Goal: Check status: Check status

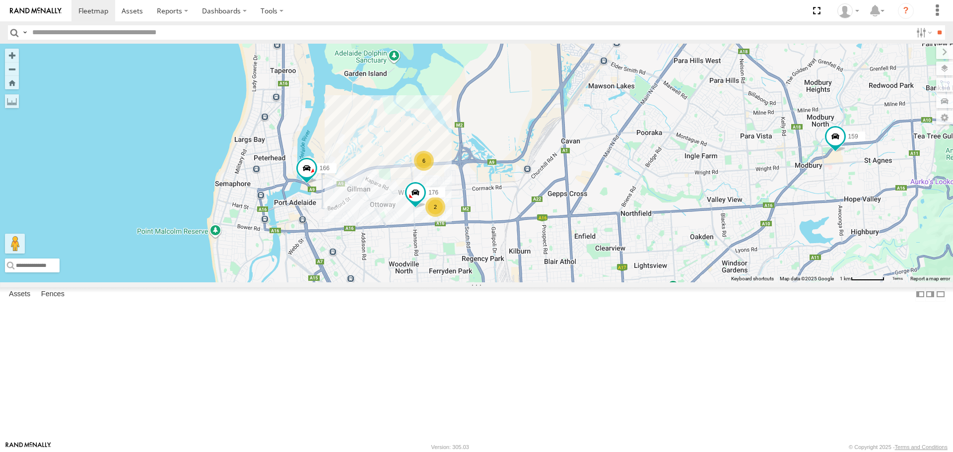
drag, startPoint x: 441, startPoint y: 296, endPoint x: 521, endPoint y: 108, distance: 204.3
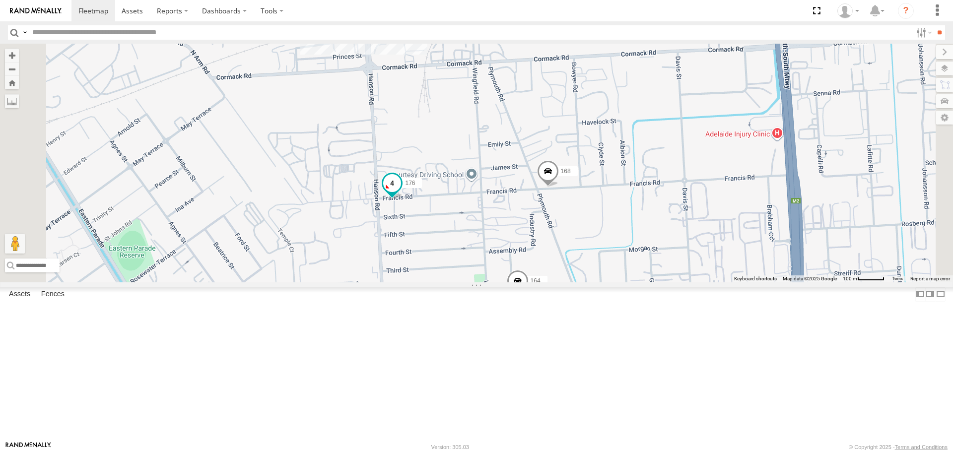
click at [401, 192] on span at bounding box center [392, 183] width 18 height 18
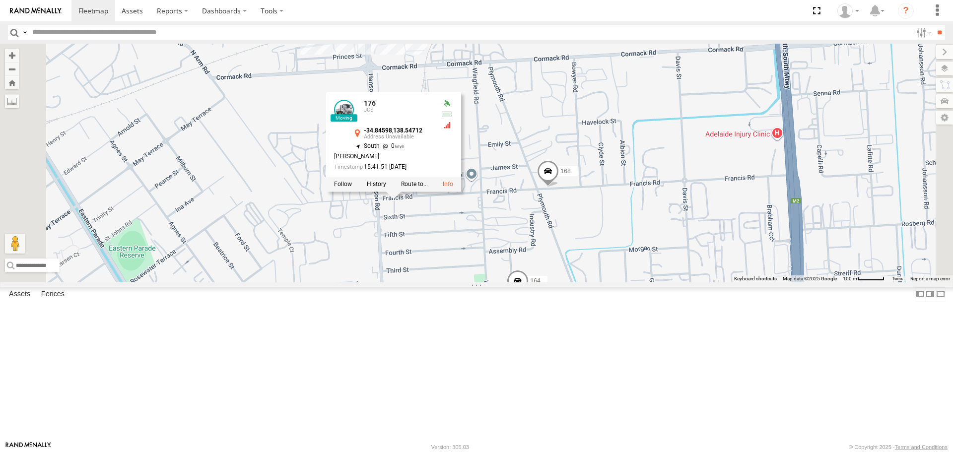
click at [559, 187] on span at bounding box center [548, 173] width 22 height 27
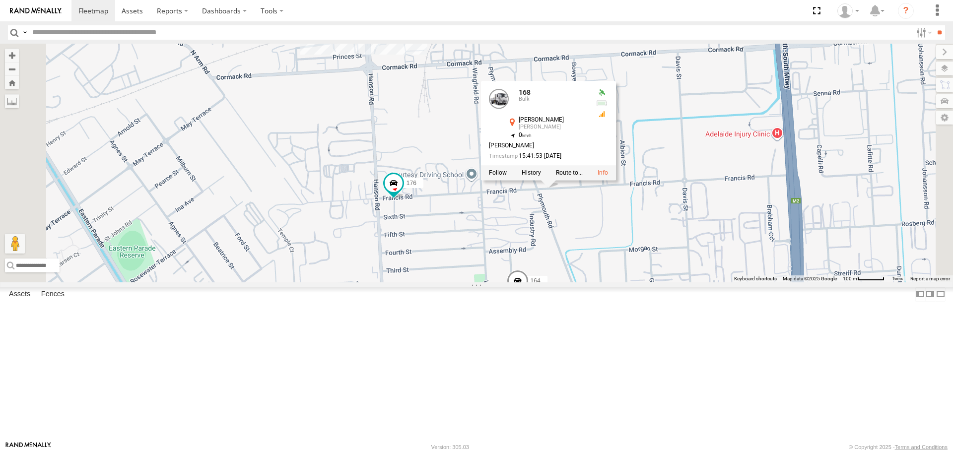
click at [496, 182] on div "177 391 167 159 160 166 176 168 164 168 Bulk [PERSON_NAME] [PERSON_NAME] -34.84…" at bounding box center [476, 163] width 953 height 238
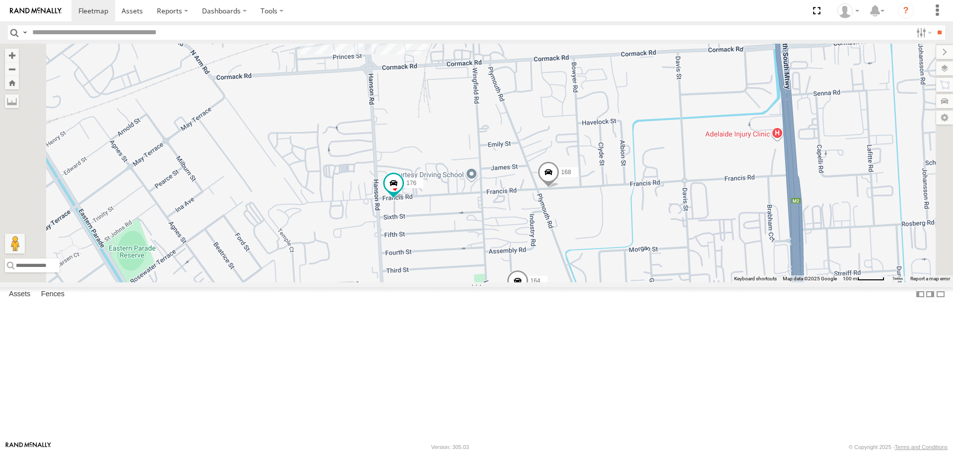
click at [559, 188] on span at bounding box center [548, 174] width 22 height 27
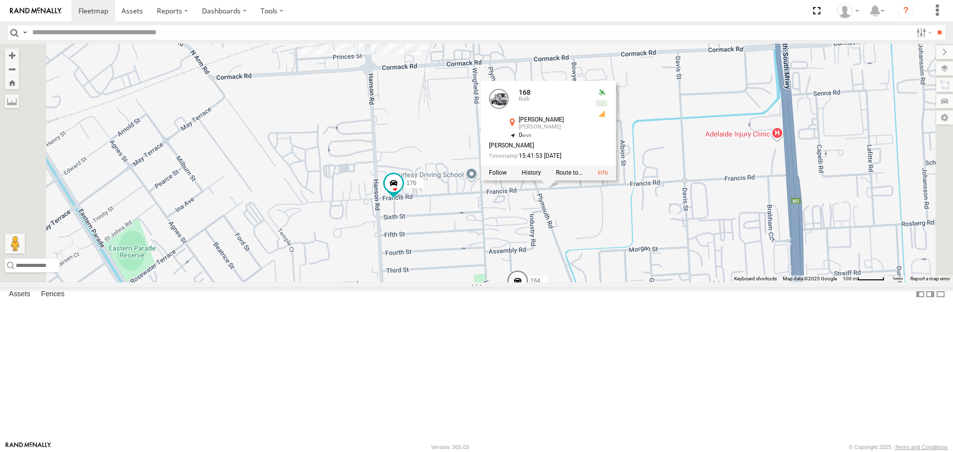
click at [544, 222] on div "177 391 167 159 160 166 176 168 164 168 Bulk [PERSON_NAME] [PERSON_NAME] -34.84…" at bounding box center [476, 163] width 953 height 238
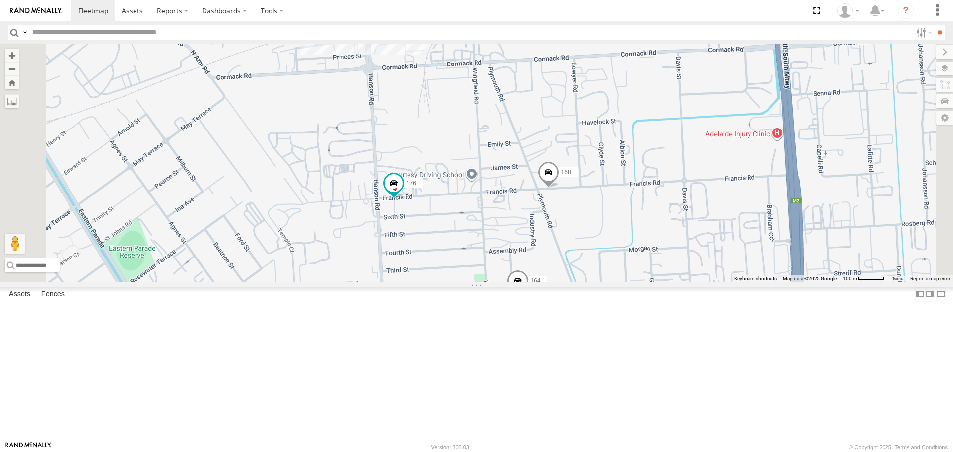
click at [528, 297] on span at bounding box center [518, 283] width 22 height 27
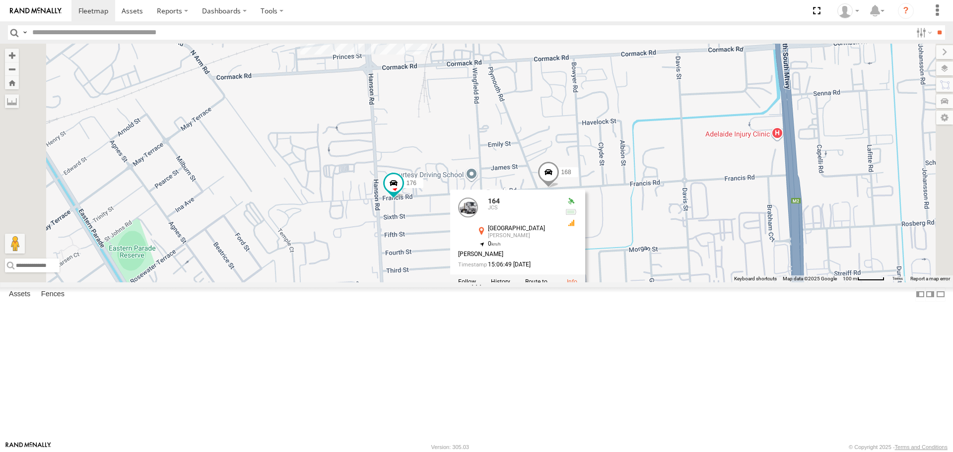
click at [594, 201] on div "177 391 167 159 160 166 176 168 164 164 [GEOGRAPHIC_DATA][PERSON_NAME] -34.8494…" at bounding box center [476, 163] width 953 height 238
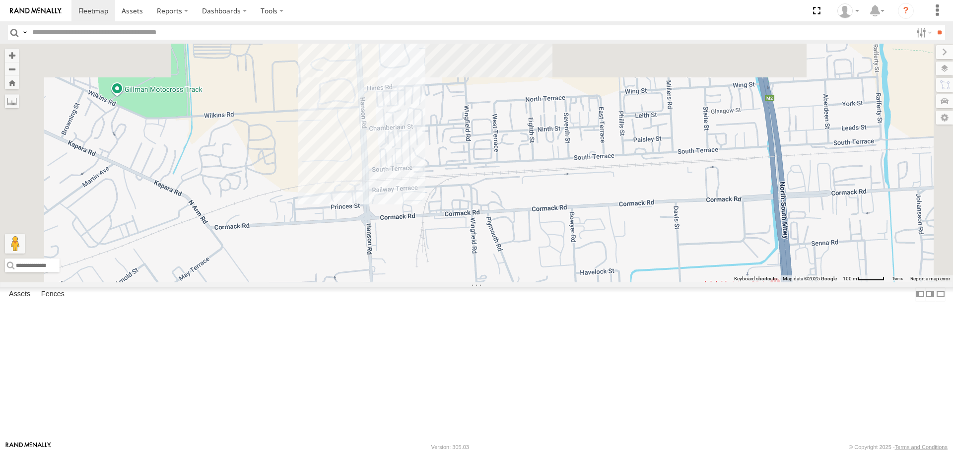
drag, startPoint x: 597, startPoint y: 166, endPoint x: 595, endPoint y: 319, distance: 152.8
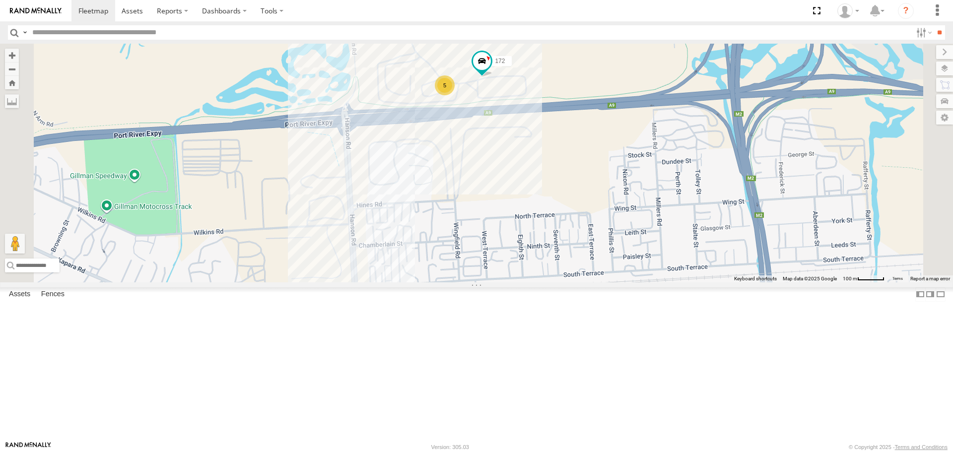
drag, startPoint x: 596, startPoint y: 221, endPoint x: 589, endPoint y: 319, distance: 97.5
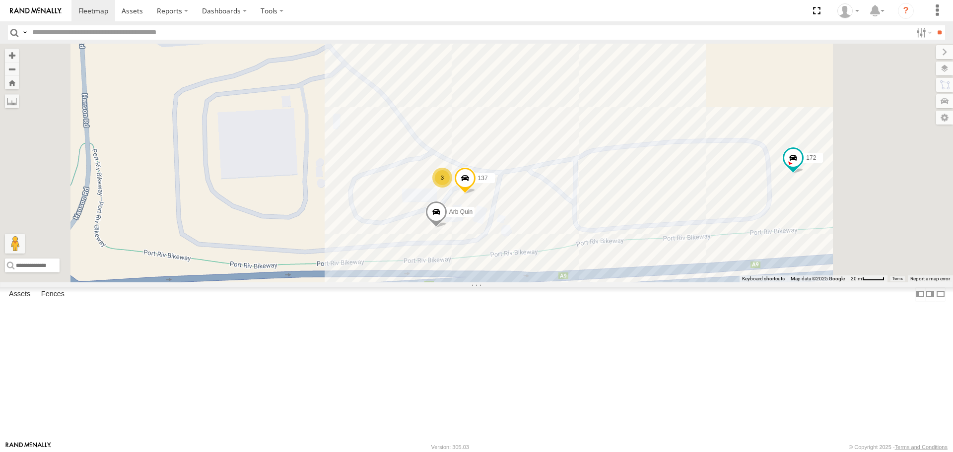
click at [476, 194] on span at bounding box center [465, 180] width 22 height 27
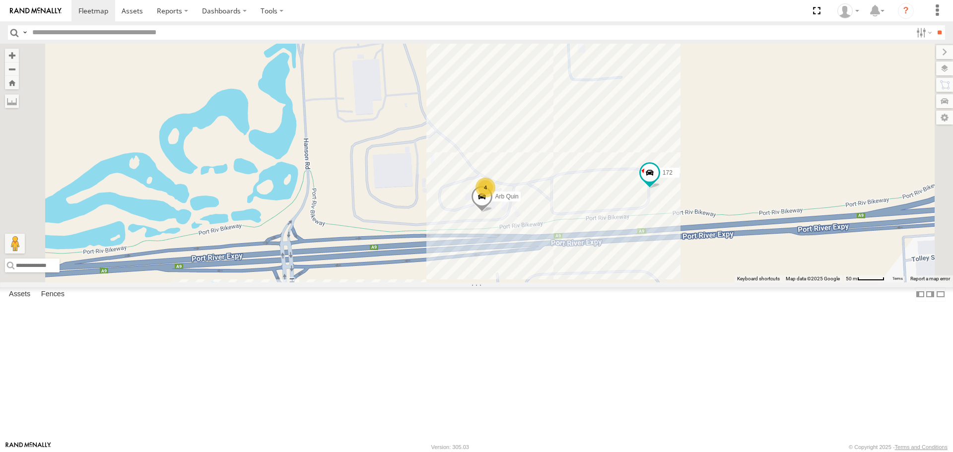
click at [692, 271] on div "177 391 167 159 160 166 176 168 164 172 Arb Quin 4" at bounding box center [476, 163] width 953 height 238
click at [678, 282] on div "177 391 167 159 160 166 176 168 164 172 Arb Quin 4 [PERSON_NAME] 6" at bounding box center [476, 163] width 953 height 238
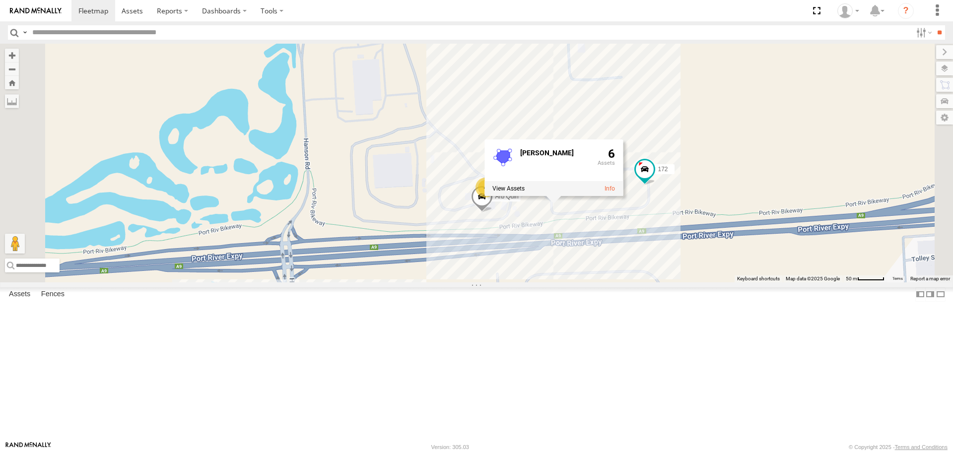
click at [493, 213] on span at bounding box center [482, 199] width 22 height 27
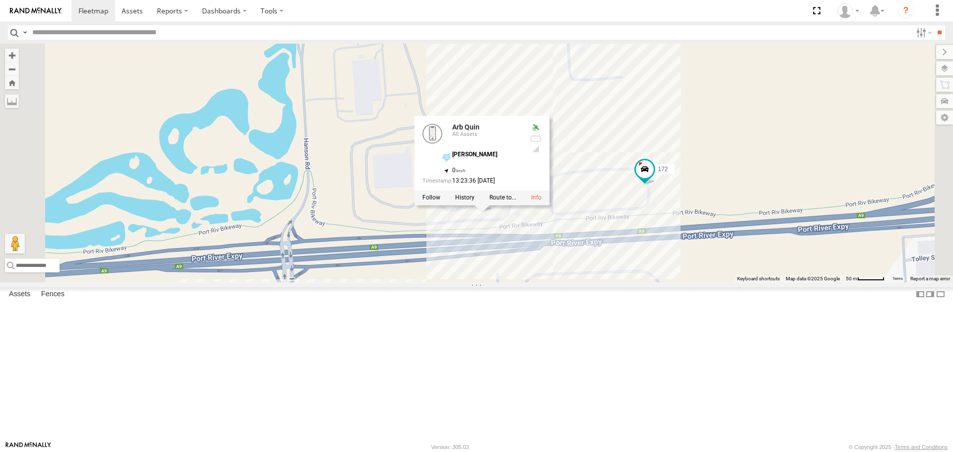
click at [697, 268] on div "177 391 167 159 160 166 176 168 164 172 Arb Quin 4 Arb Quin All Assets [PERSON_…" at bounding box center [476, 163] width 953 height 238
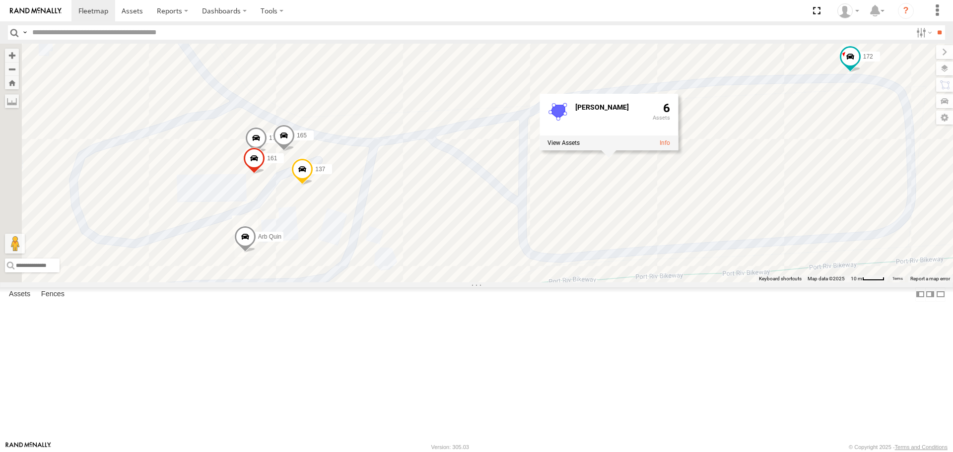
drag, startPoint x: 693, startPoint y: 269, endPoint x: 664, endPoint y: 264, distance: 29.3
click at [664, 264] on div "177 391 167 159 160 166 176 168 164 172 Arb Quin 178 161 137 165 [PERSON_NAME] 6" at bounding box center [476, 163] width 953 height 238
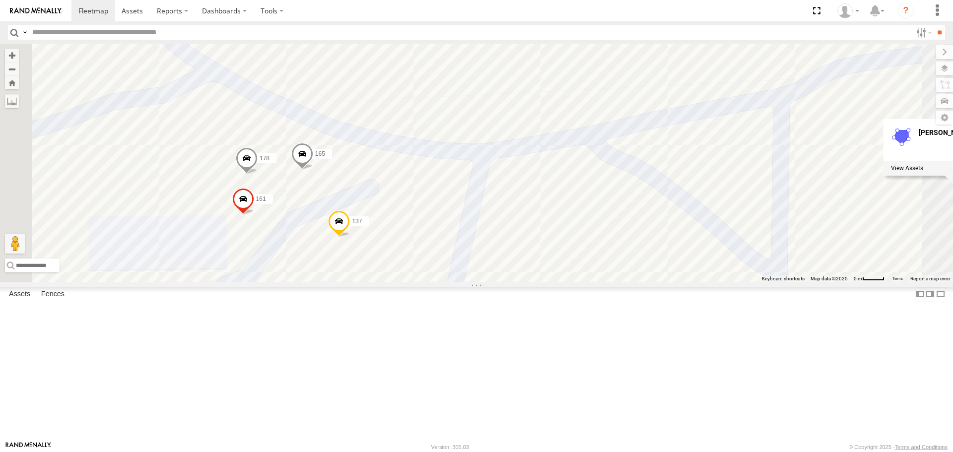
click at [257, 175] on span at bounding box center [247, 161] width 22 height 27
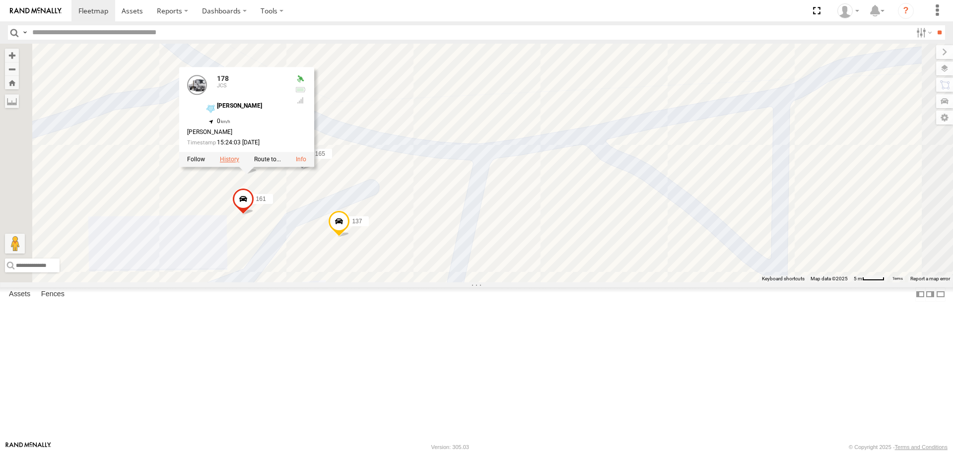
click at [239, 163] on label at bounding box center [229, 159] width 19 height 7
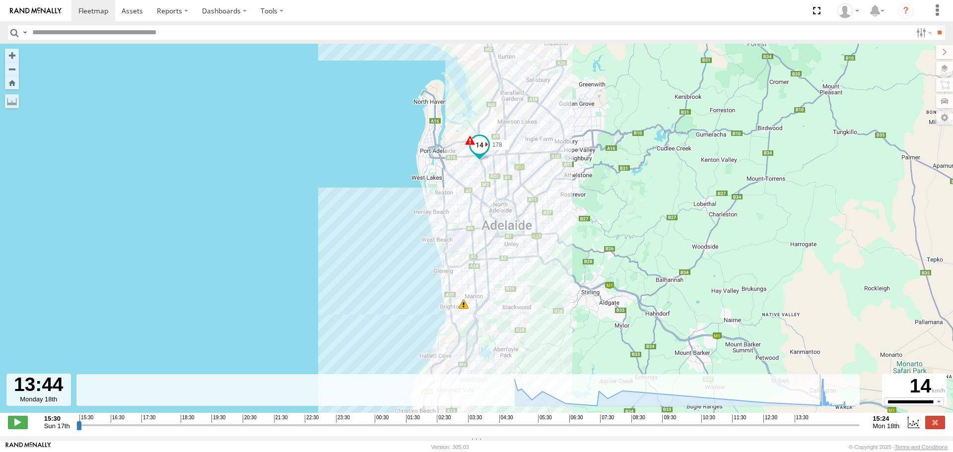
drag, startPoint x: 79, startPoint y: 428, endPoint x: 802, endPoint y: 423, distance: 723.4
click at [802, 423] on input "range" at bounding box center [467, 424] width 783 height 9
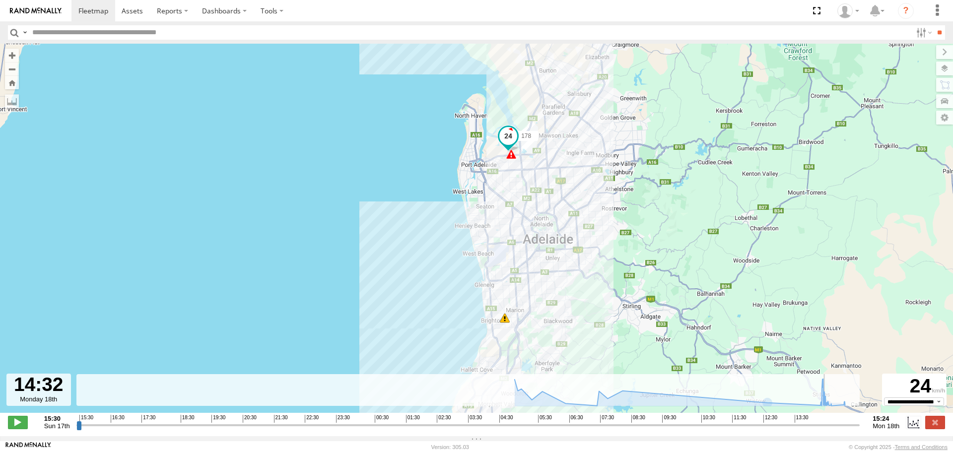
drag, startPoint x: 802, startPoint y: 430, endPoint x: 828, endPoint y: 431, distance: 25.8
type input "**********"
click at [828, 430] on input "range" at bounding box center [467, 424] width 783 height 9
